Goal: Complete application form: Complete application form

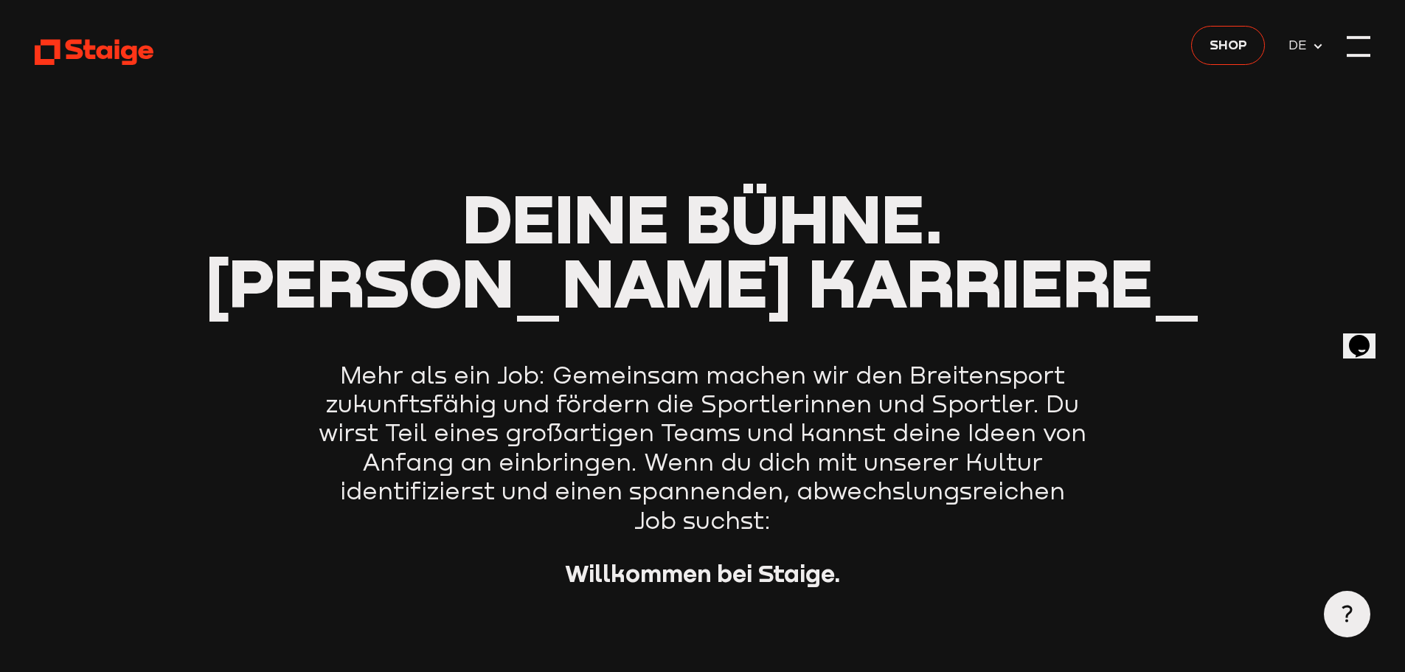
click at [1358, 52] on div at bounding box center [1358, 47] width 24 height 24
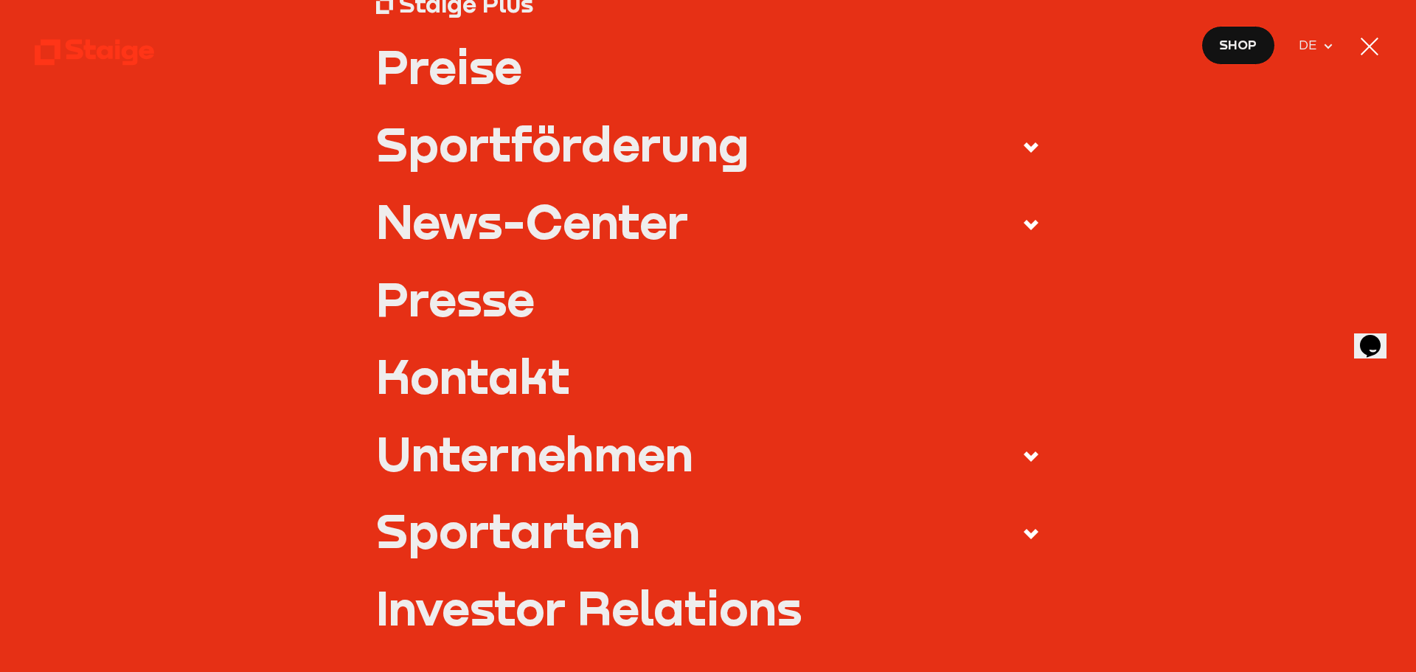
scroll to position [442, 0]
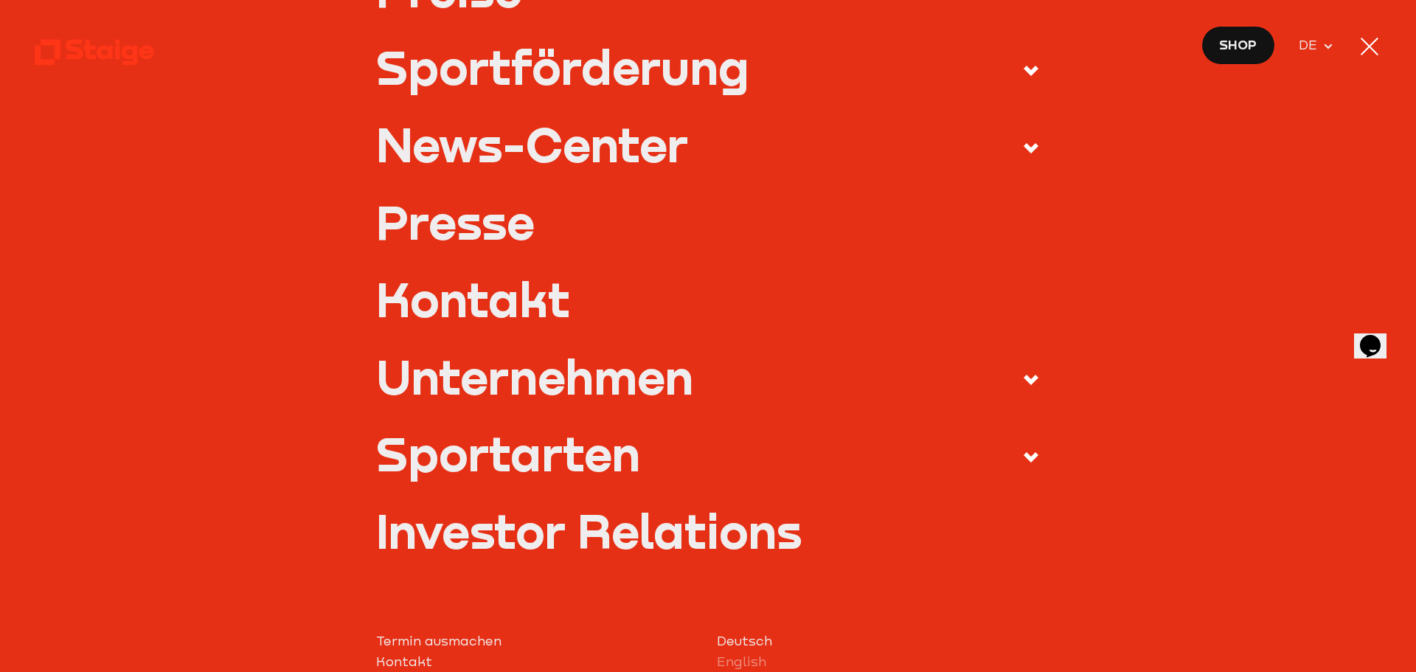
click at [531, 300] on link "Kontakt" at bounding box center [708, 299] width 664 height 46
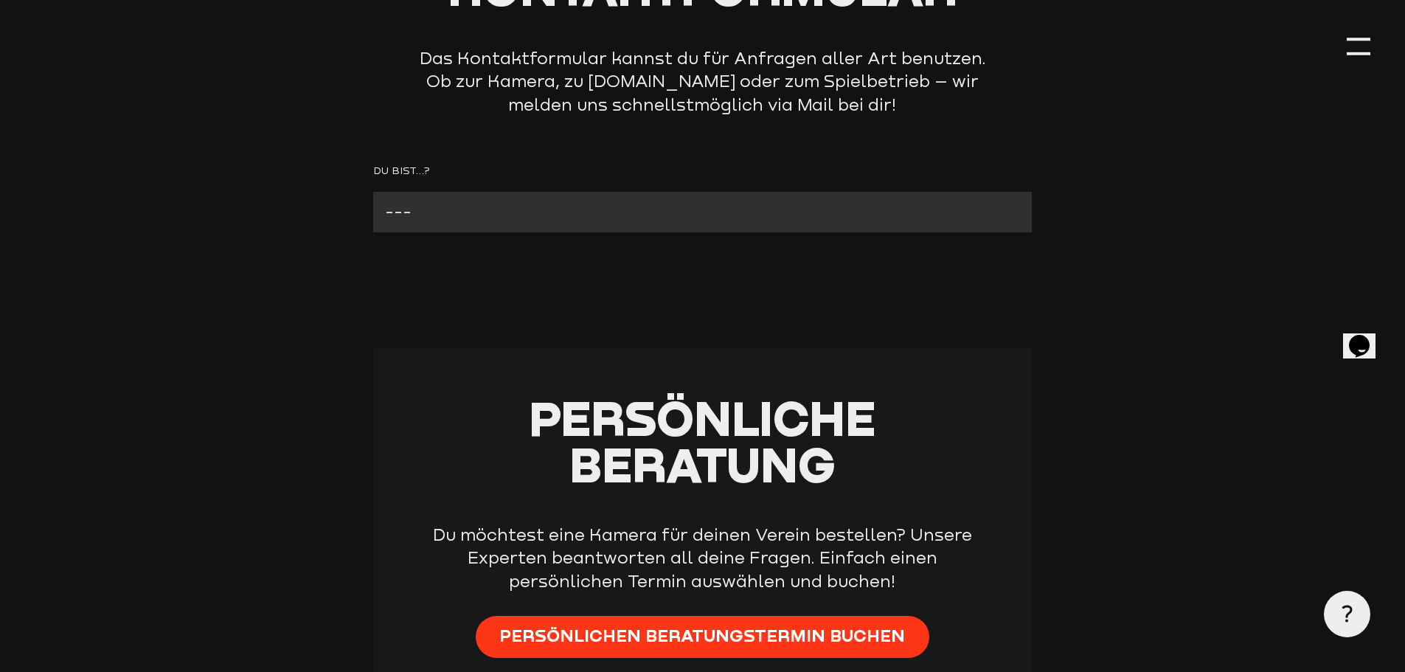
click at [529, 218] on select "--- Verein mit Kamera Verein ohne Kamera Fan Andere" at bounding box center [702, 212] width 658 height 41
select select "Andere"
click at [373, 192] on select "--- Verein mit Kamera Verein ohne Kamera Fan Andere" at bounding box center [702, 212] width 658 height 41
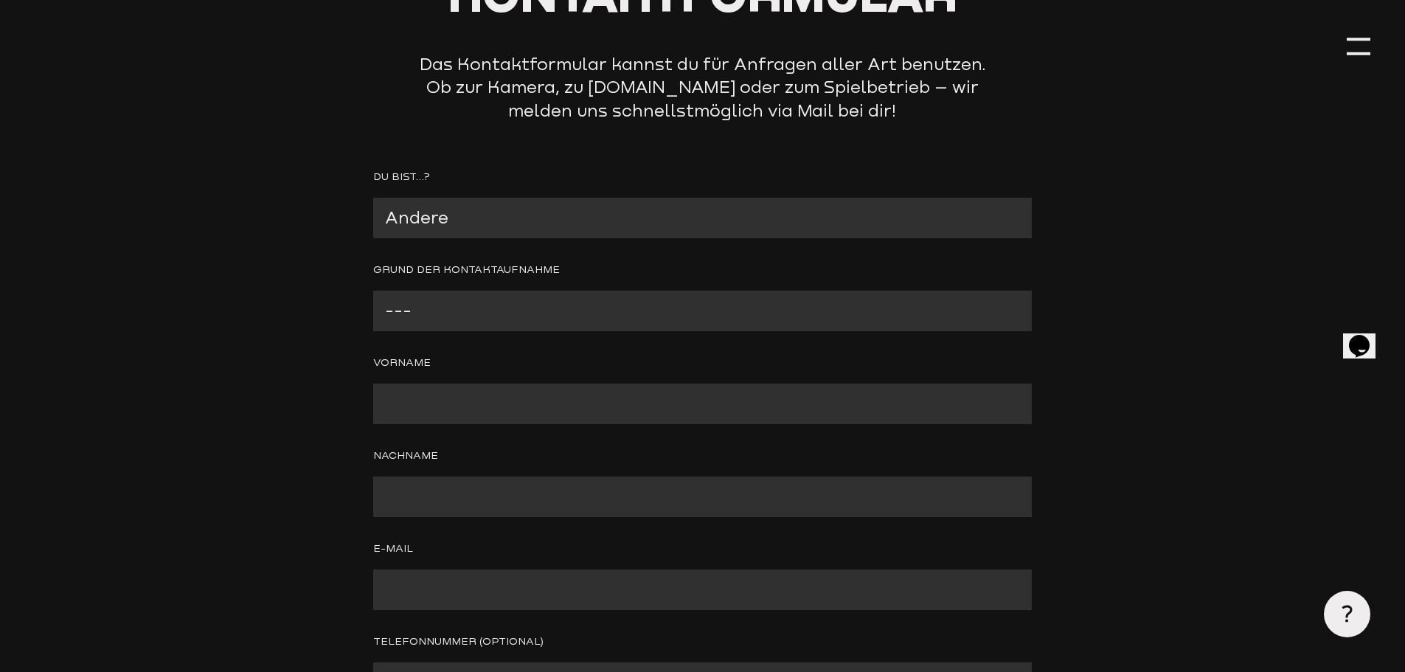
scroll to position [221, 0]
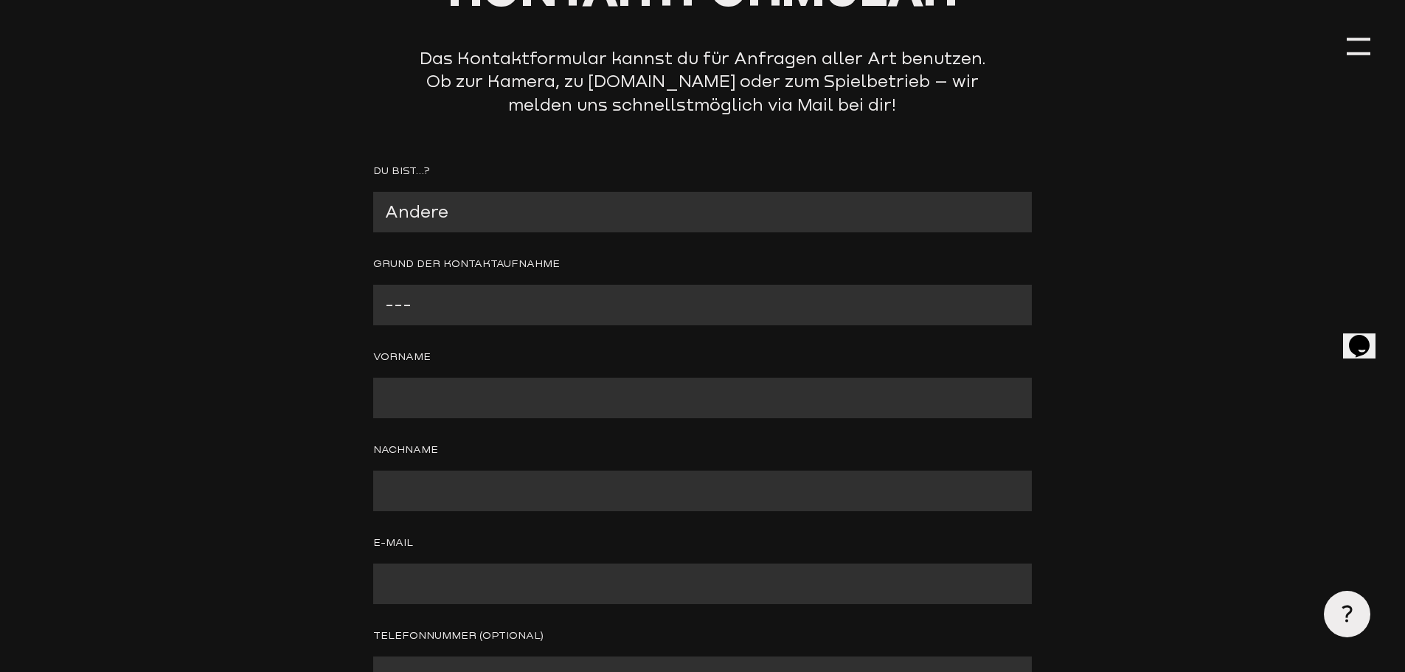
click at [574, 223] on select "--- Verein mit Kamera Verein ohne Kamera Fan Andere" at bounding box center [702, 212] width 658 height 41
click at [579, 221] on select "--- Verein mit Kamera Verein ohne Kamera Fan Andere" at bounding box center [702, 212] width 658 height 41
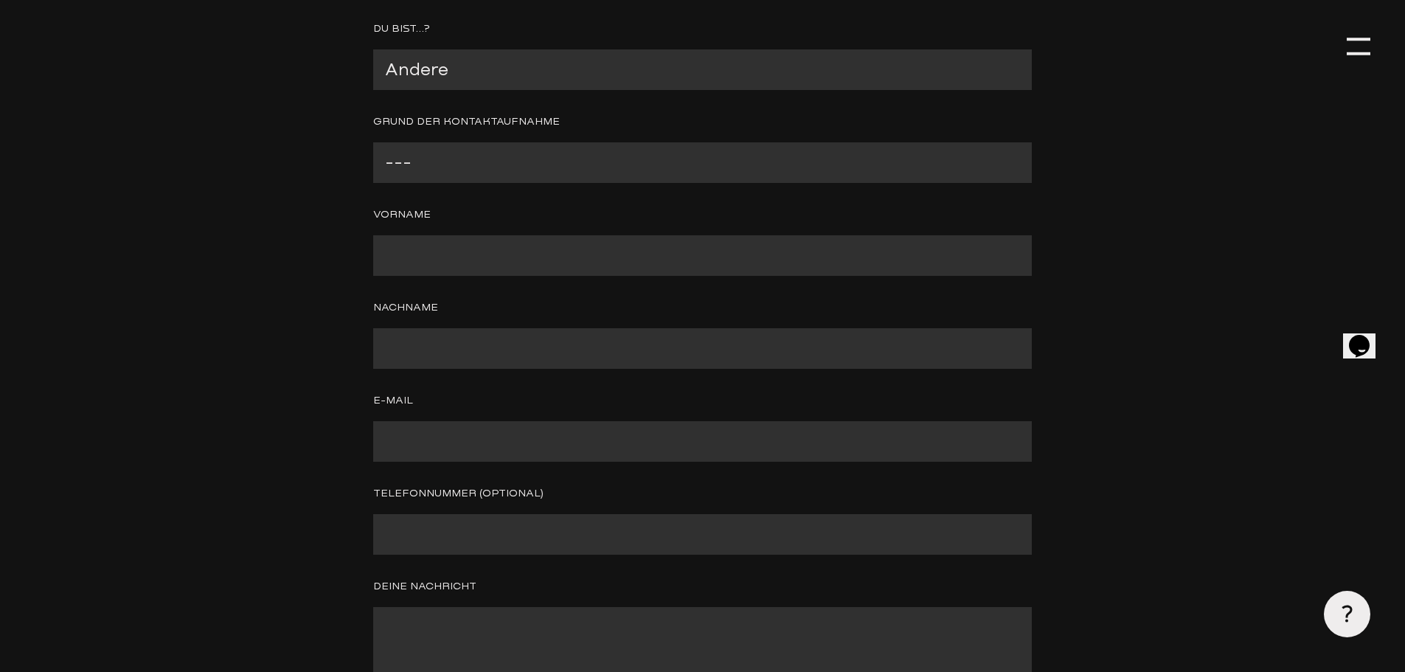
scroll to position [369, 0]
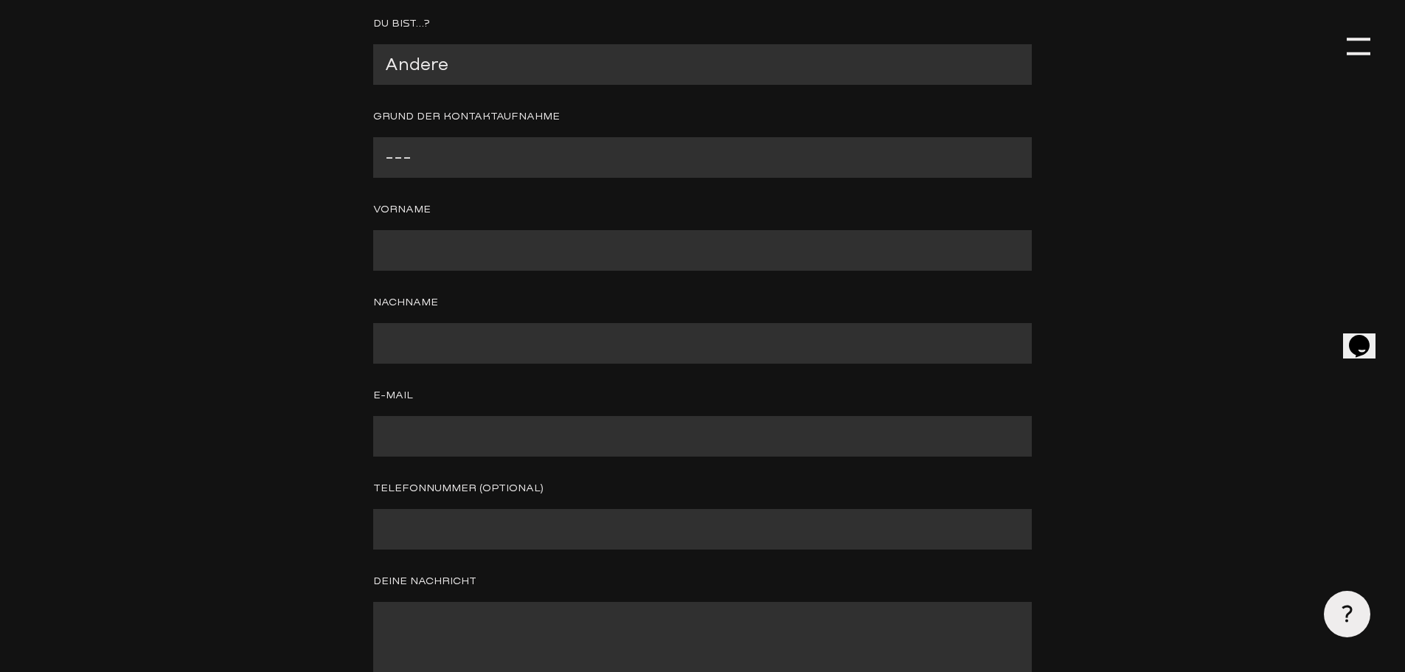
click at [484, 161] on select "--- Presseanfrage Ich möchte mich bewerben Ich möchte Spiele kommentieren Ander…" at bounding box center [702, 157] width 658 height 41
select select "Ich möchte mich bewerben"
click at [373, 138] on select "--- Presseanfrage Ich möchte mich bewerben Ich möchte Spiele kommentieren Ander…" at bounding box center [702, 157] width 658 height 41
click at [555, 246] on input "Contact form" at bounding box center [702, 250] width 658 height 41
type input "Almedin"
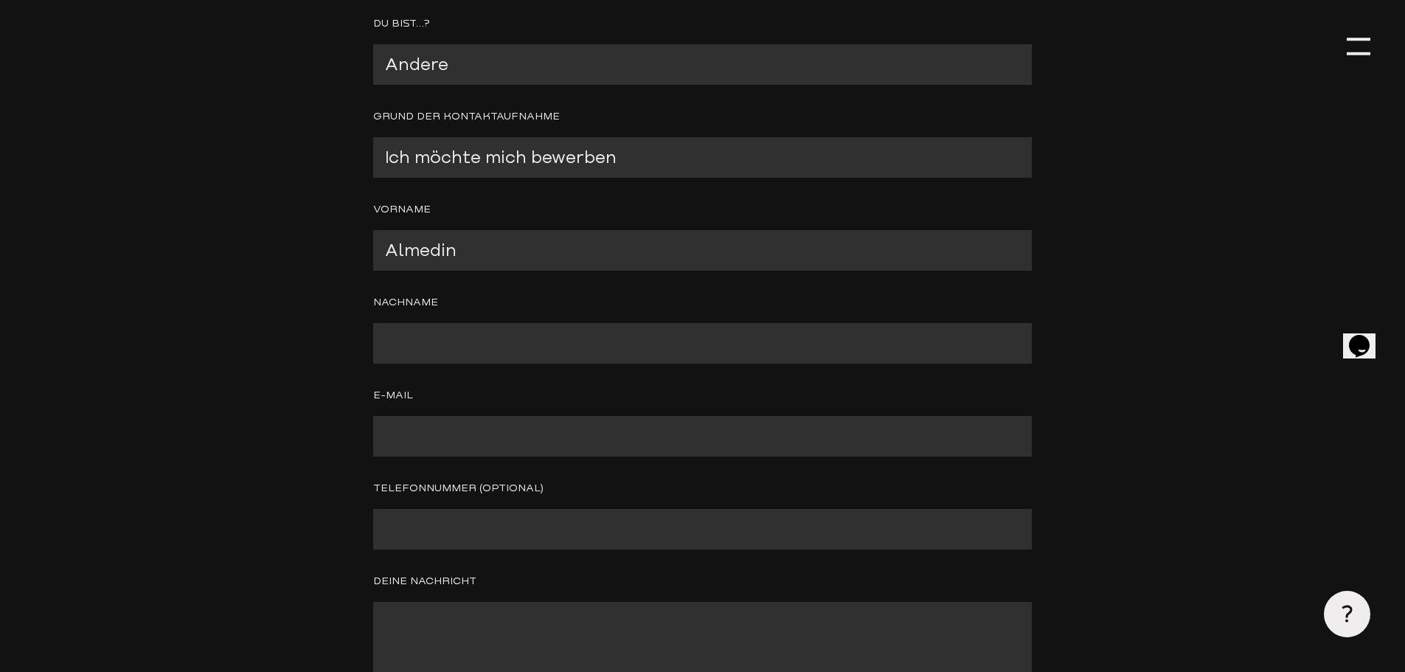
type input "[DEMOGRAPHIC_DATA]"
type input "[DOMAIN_NAME][EMAIL_ADDRESS][DOMAIN_NAME]"
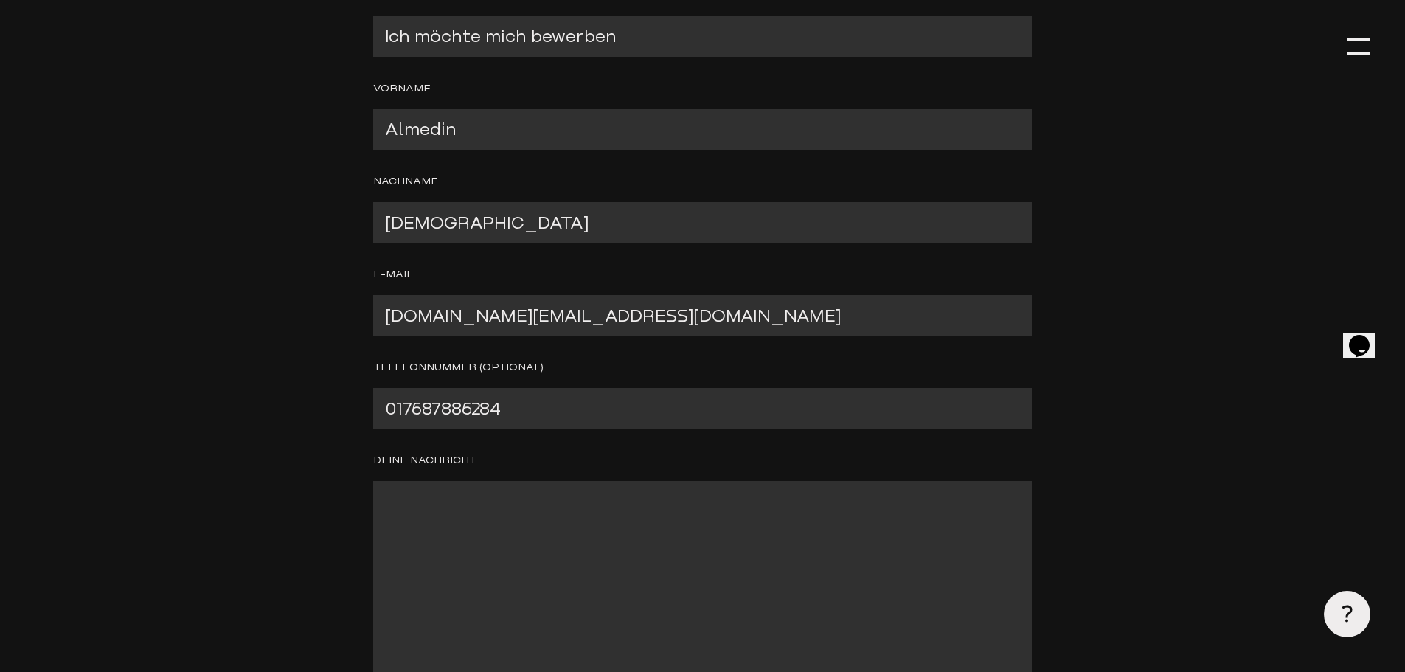
scroll to position [516, 0]
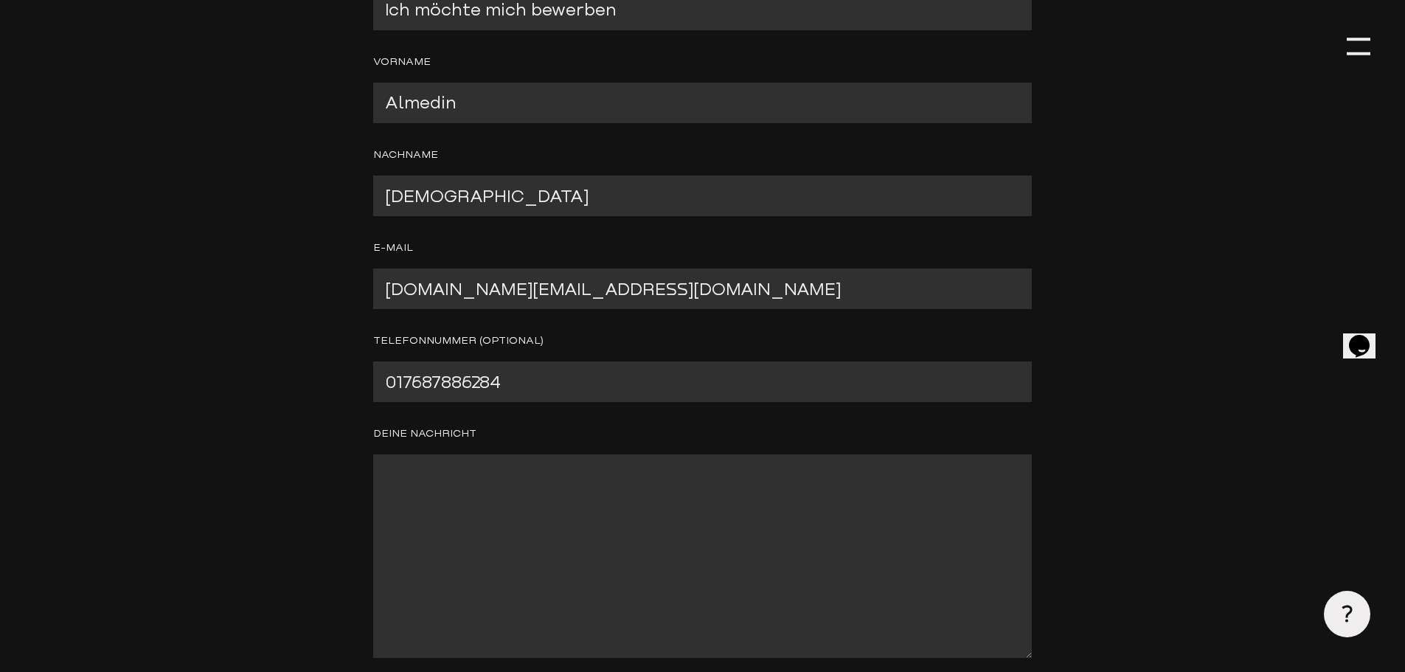
drag, startPoint x: 552, startPoint y: 389, endPoint x: 250, endPoint y: 343, distance: 305.8
click at [242, 344] on header "Kontaktformular Das Kontaktformular kannst du für Anfragen aller Art benutzen. …" at bounding box center [702, 208] width 1335 height 1448
type input "01734800914"
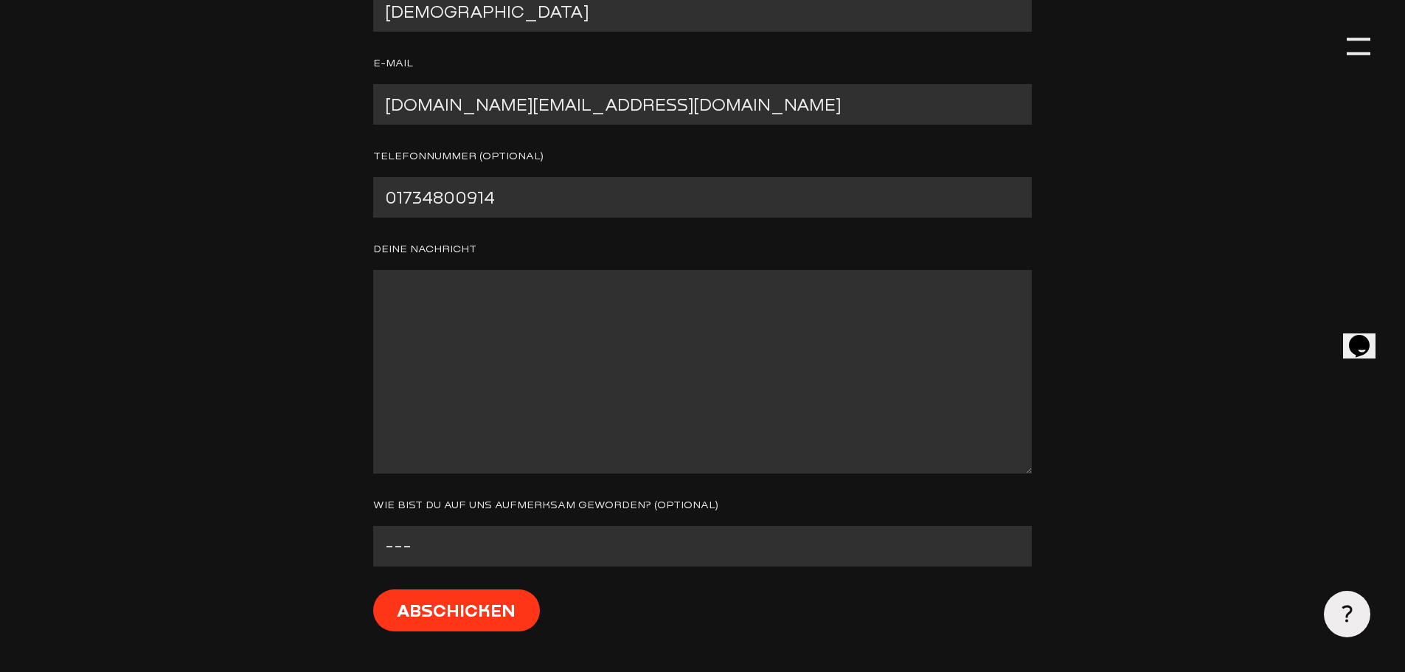
scroll to position [737, 0]
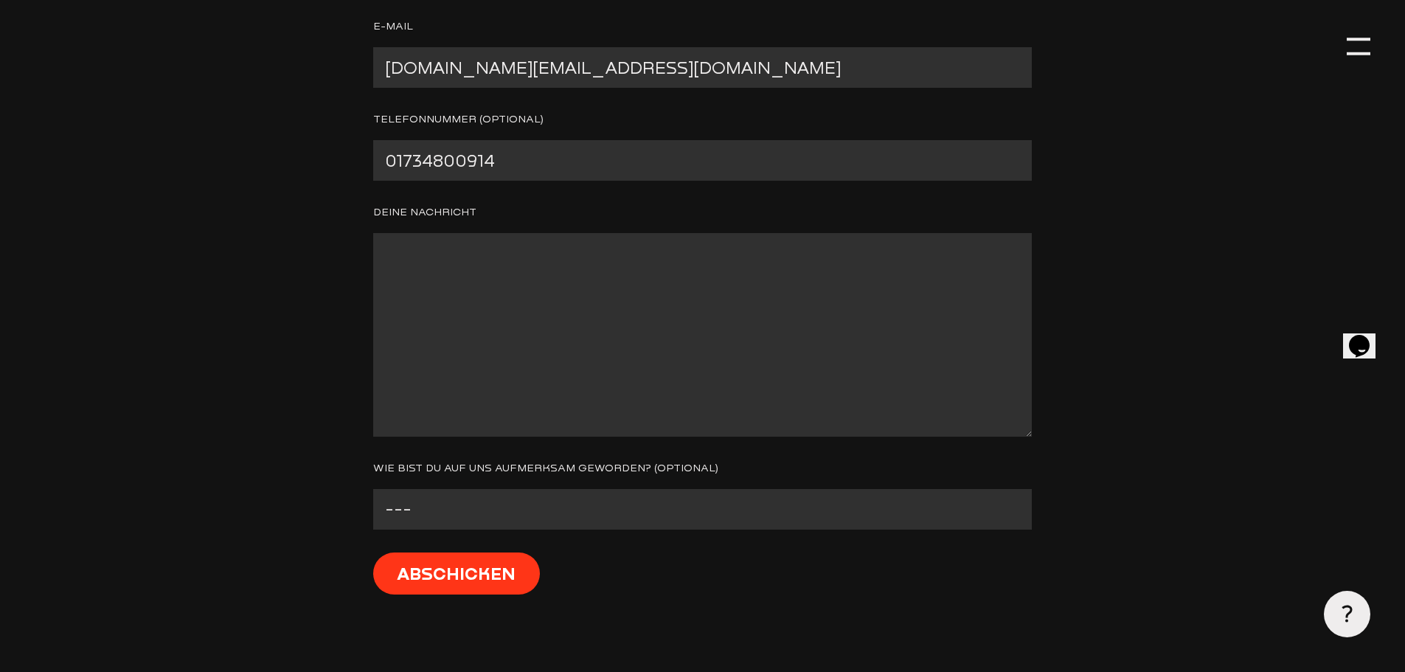
click at [479, 378] on textarea "Contact form" at bounding box center [702, 335] width 658 height 204
click at [546, 351] on textarea "Contact form" at bounding box center [702, 335] width 658 height 204
paste textarea "Lore ipsumdo/s [Amet con Adipiscingelitse], doei Temp inc Utlabor Etdolor, mag …"
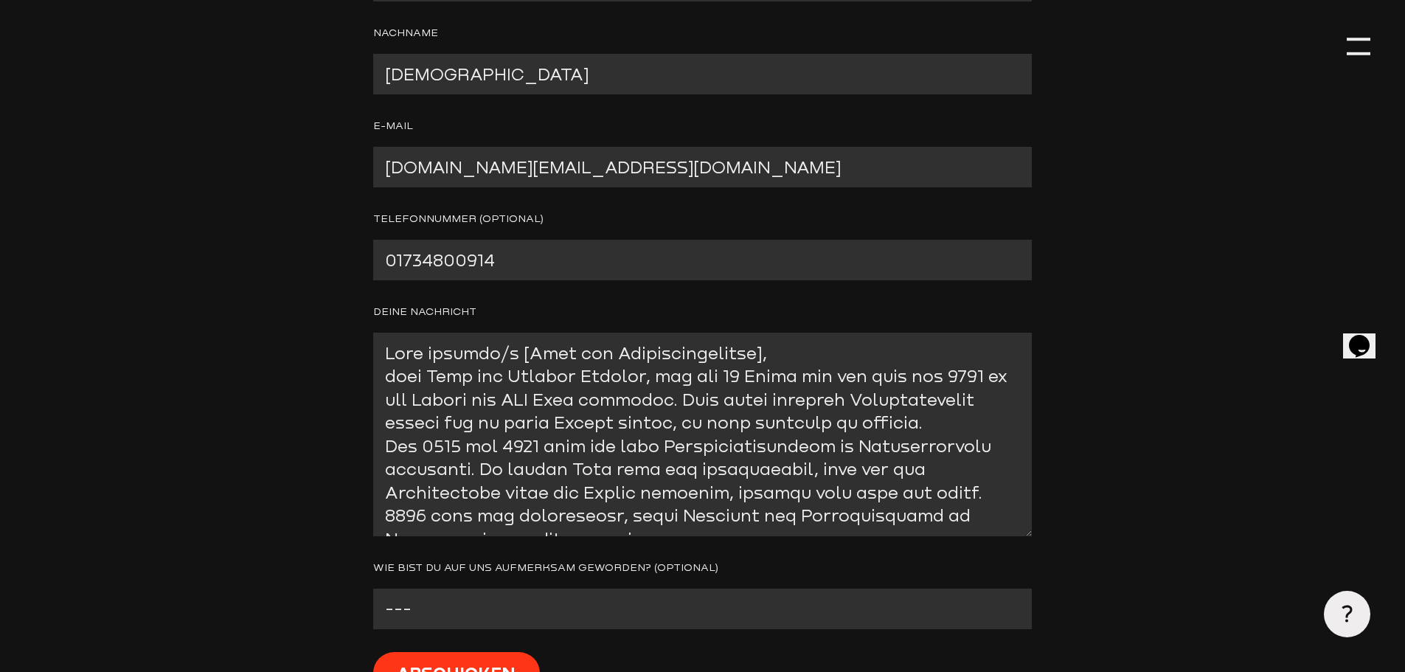
scroll to position [664, 0]
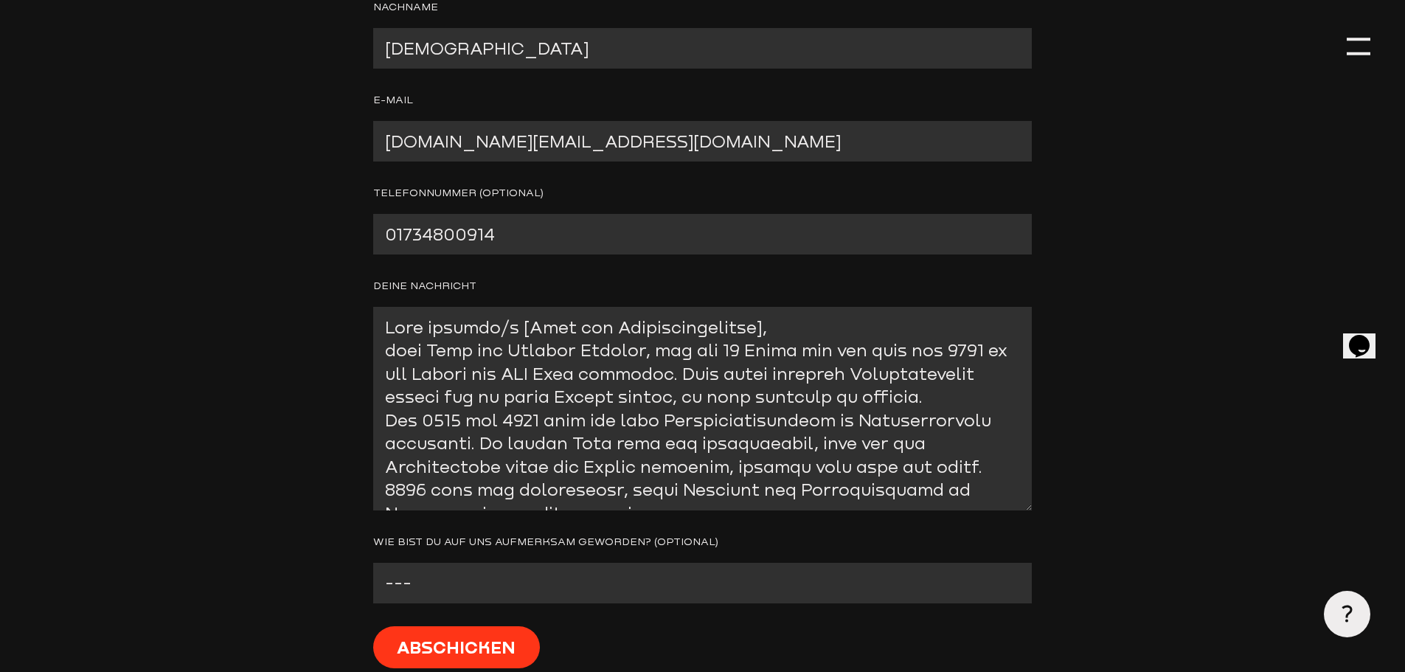
drag, startPoint x: 779, startPoint y: 331, endPoint x: 499, endPoint y: 338, distance: 279.5
click at [499, 338] on textarea "Contact form" at bounding box center [702, 409] width 658 height 204
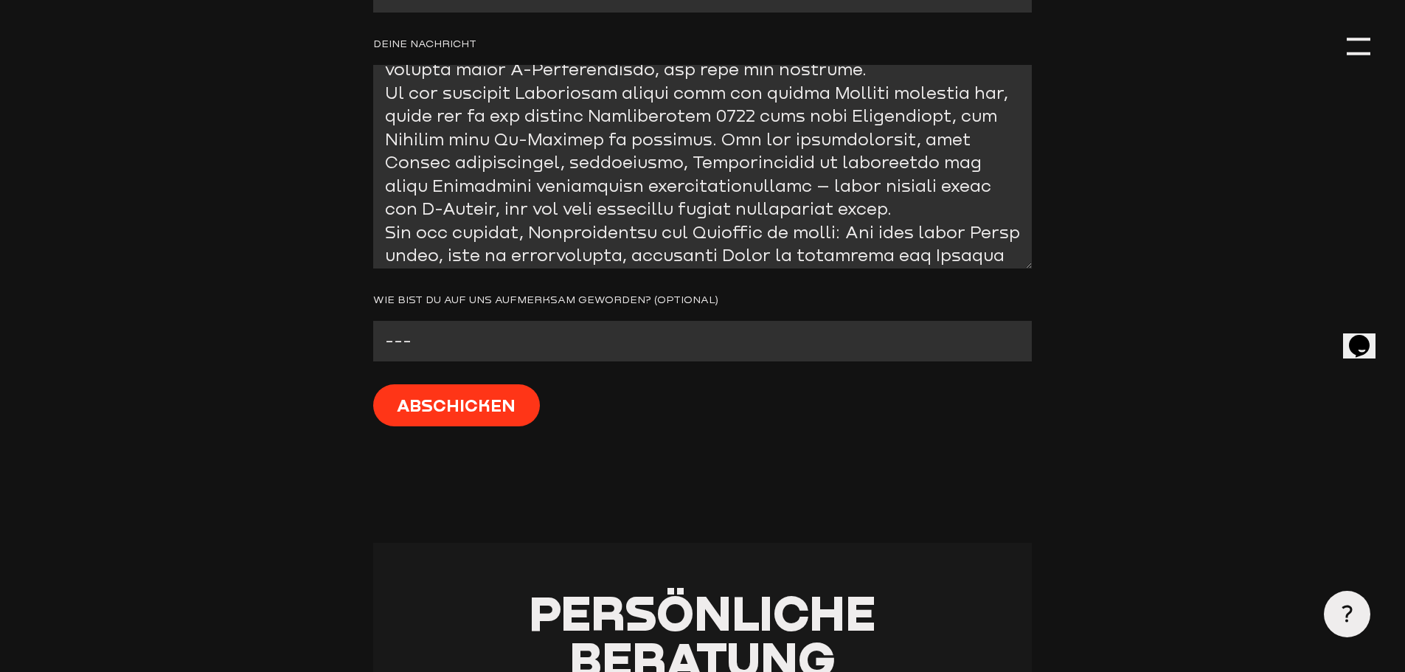
scroll to position [959, 0]
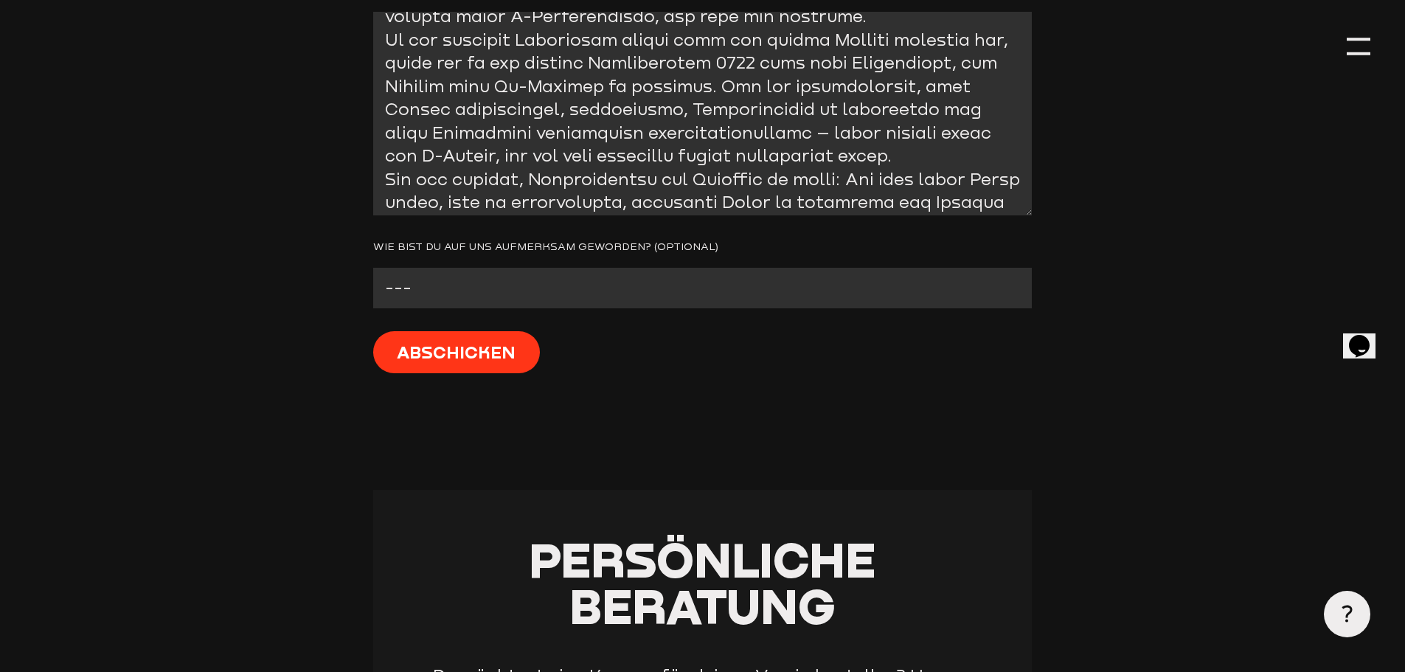
type textarea "Lore ipsumdo Sitam con Adipis, elit Sedd eiu Tempori Utlabor, etd mag 08 Aliqu …"
click at [603, 298] on select "--- Facebook Instagram Google Linkedin E-Mail Anderer Verein Sonstige" at bounding box center [702, 288] width 658 height 41
select select "Google"
click at [373, 270] on select "--- Facebook Instagram Google Linkedin E-Mail Anderer Verein Sonstige" at bounding box center [702, 288] width 658 height 41
click at [476, 348] on input "Abschicken" at bounding box center [456, 352] width 167 height 42
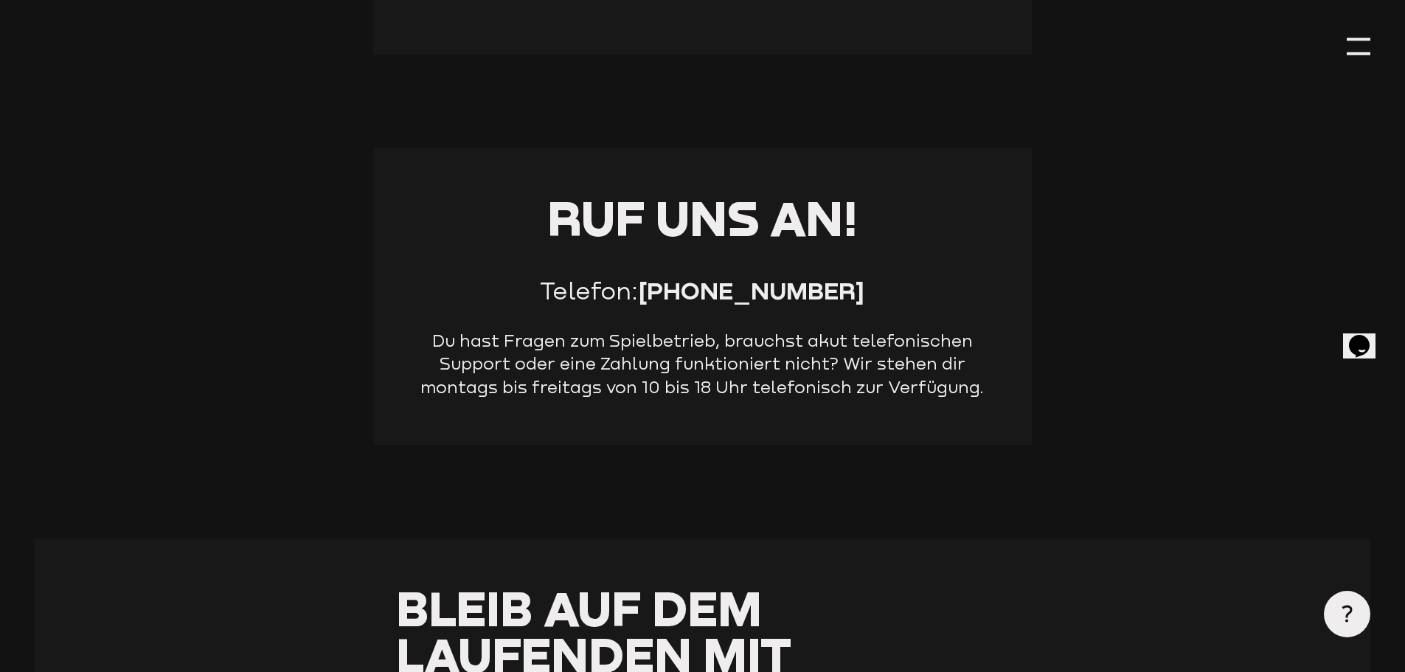
scroll to position [1004, 0]
